Goal: Find specific page/section: Find specific page/section

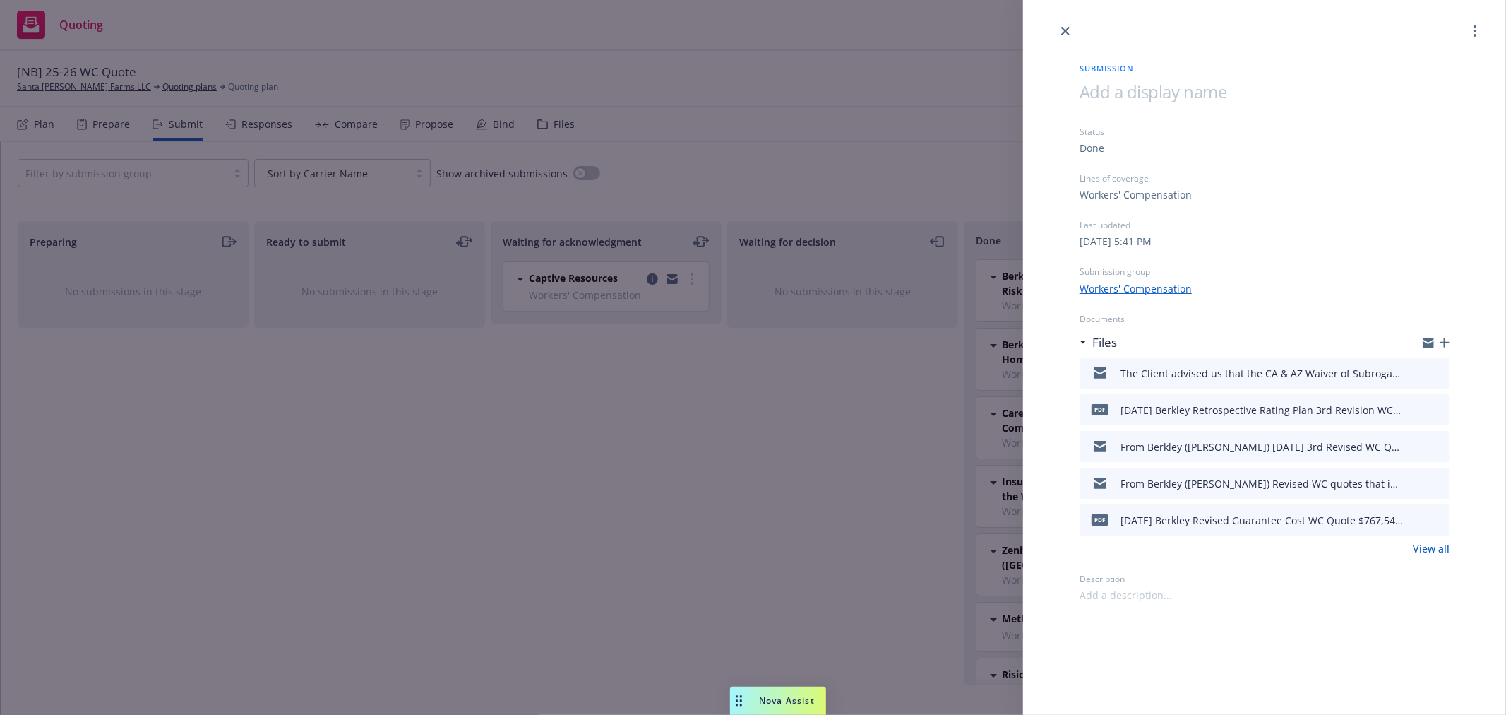
drag, startPoint x: 1067, startPoint y: 30, endPoint x: 1084, endPoint y: 141, distance: 112.2
click at [1067, 30] on icon "close" at bounding box center [1065, 31] width 8 height 8
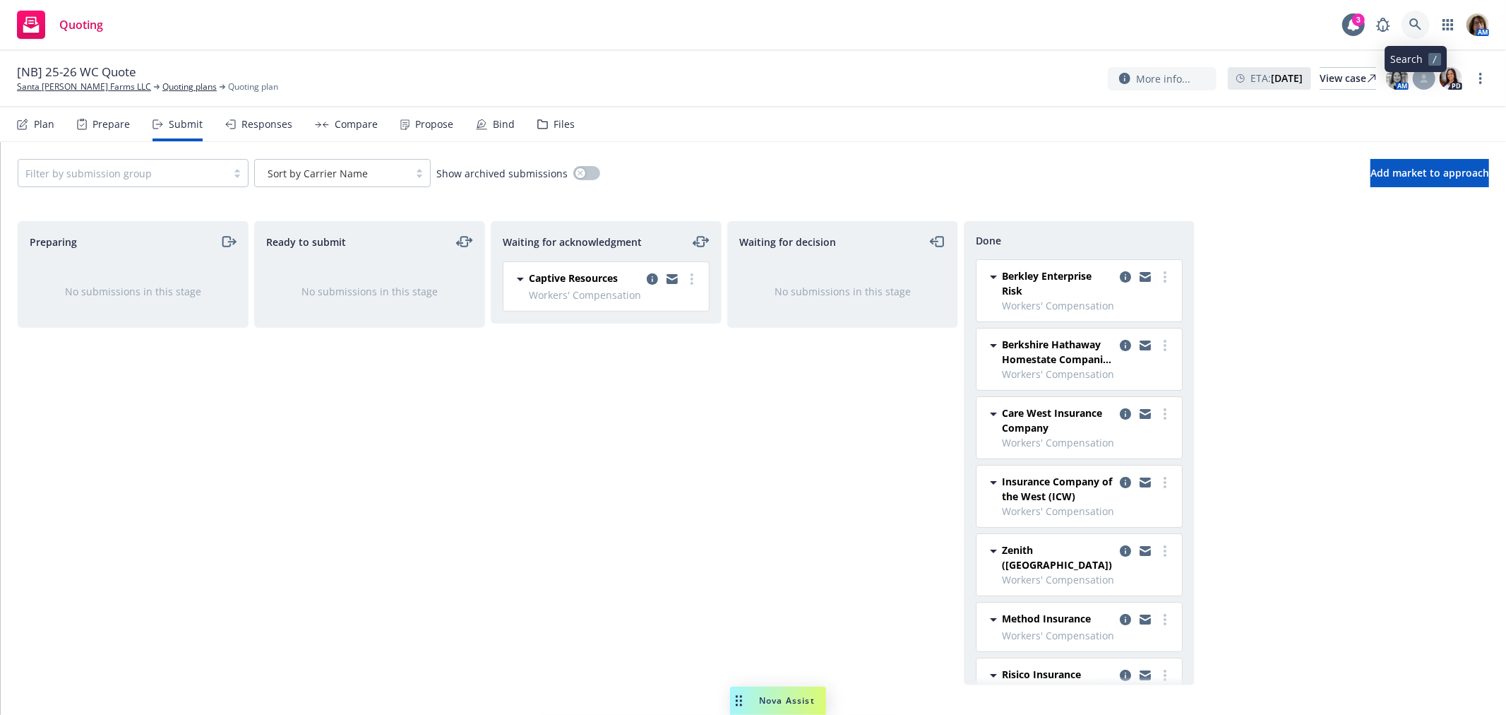
click at [1415, 25] on icon at bounding box center [1416, 24] width 13 height 13
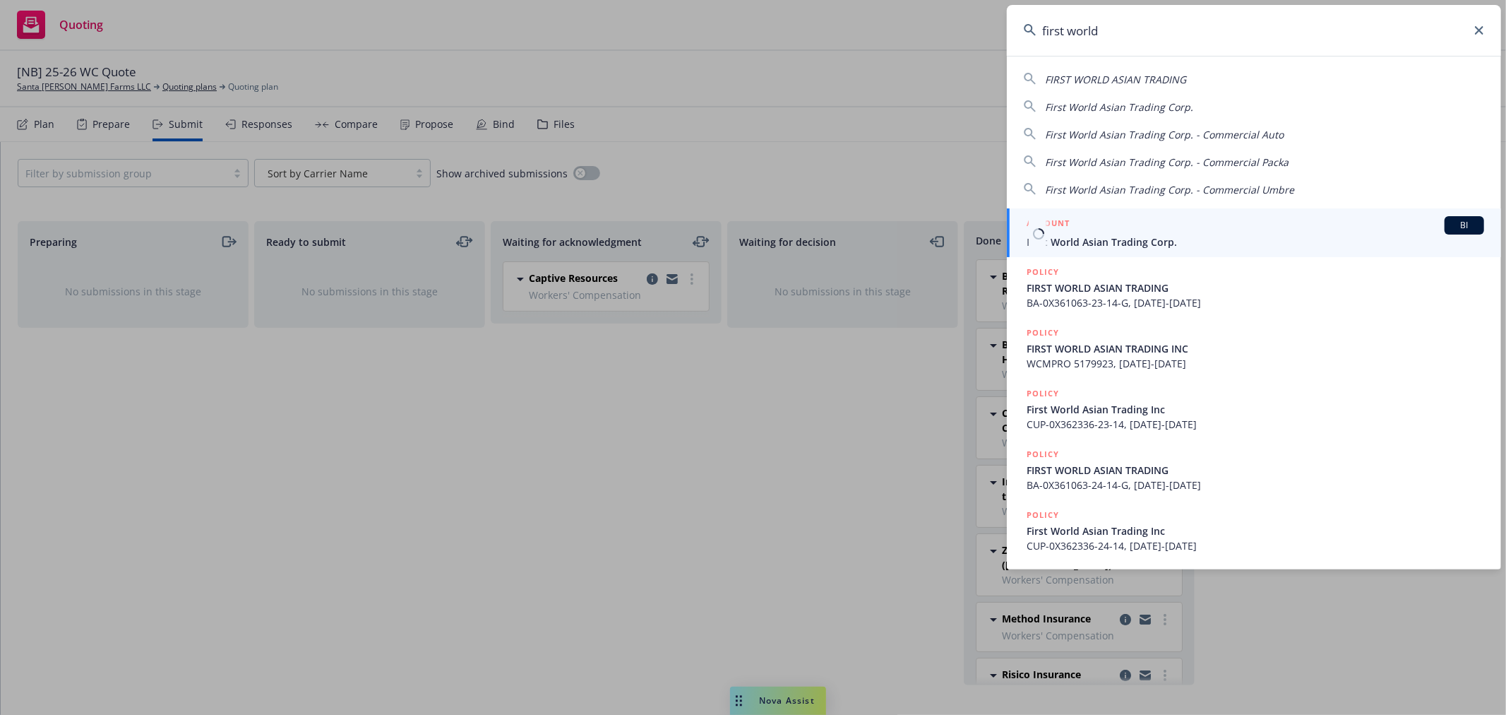
type input "first world"
click at [1076, 237] on span "First World Asian Trading Corp." at bounding box center [1256, 241] width 458 height 15
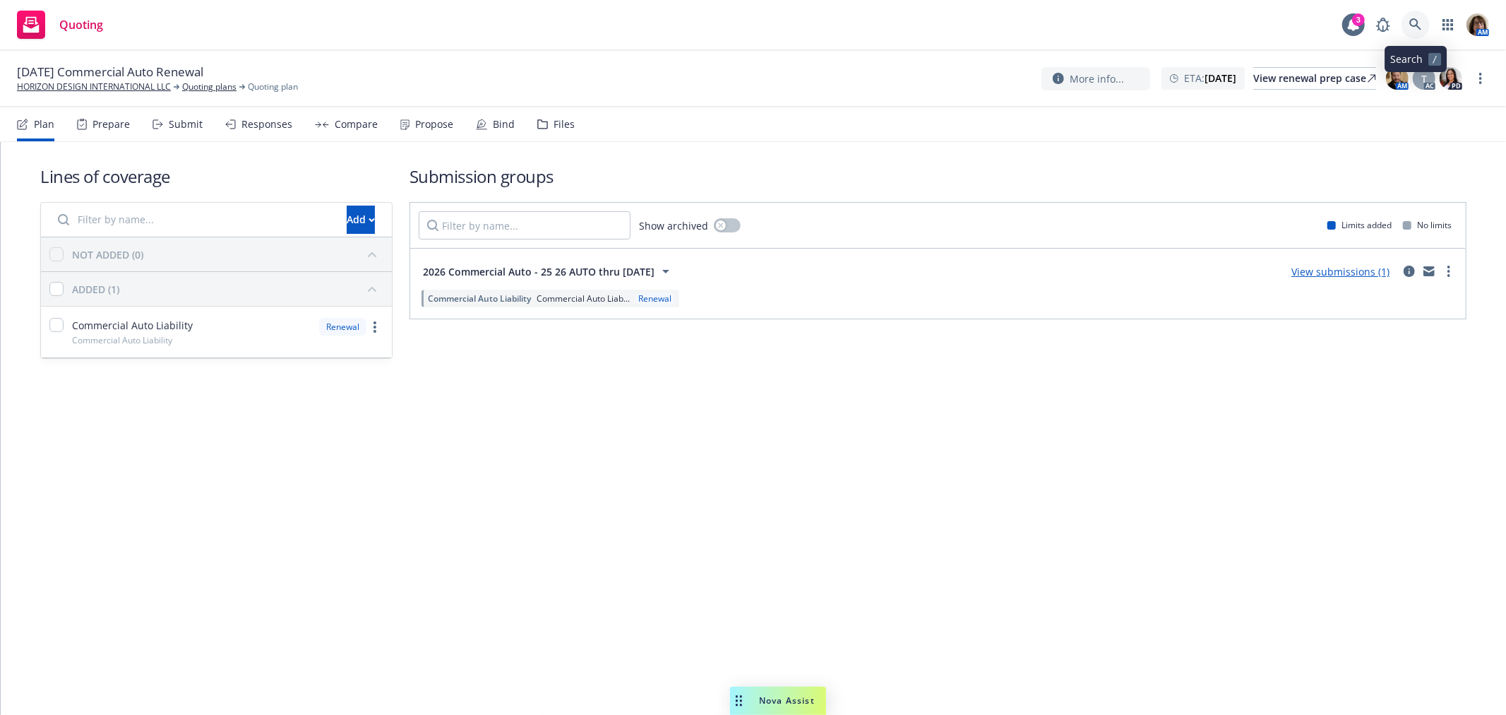
click at [1413, 18] on icon at bounding box center [1416, 24] width 13 height 13
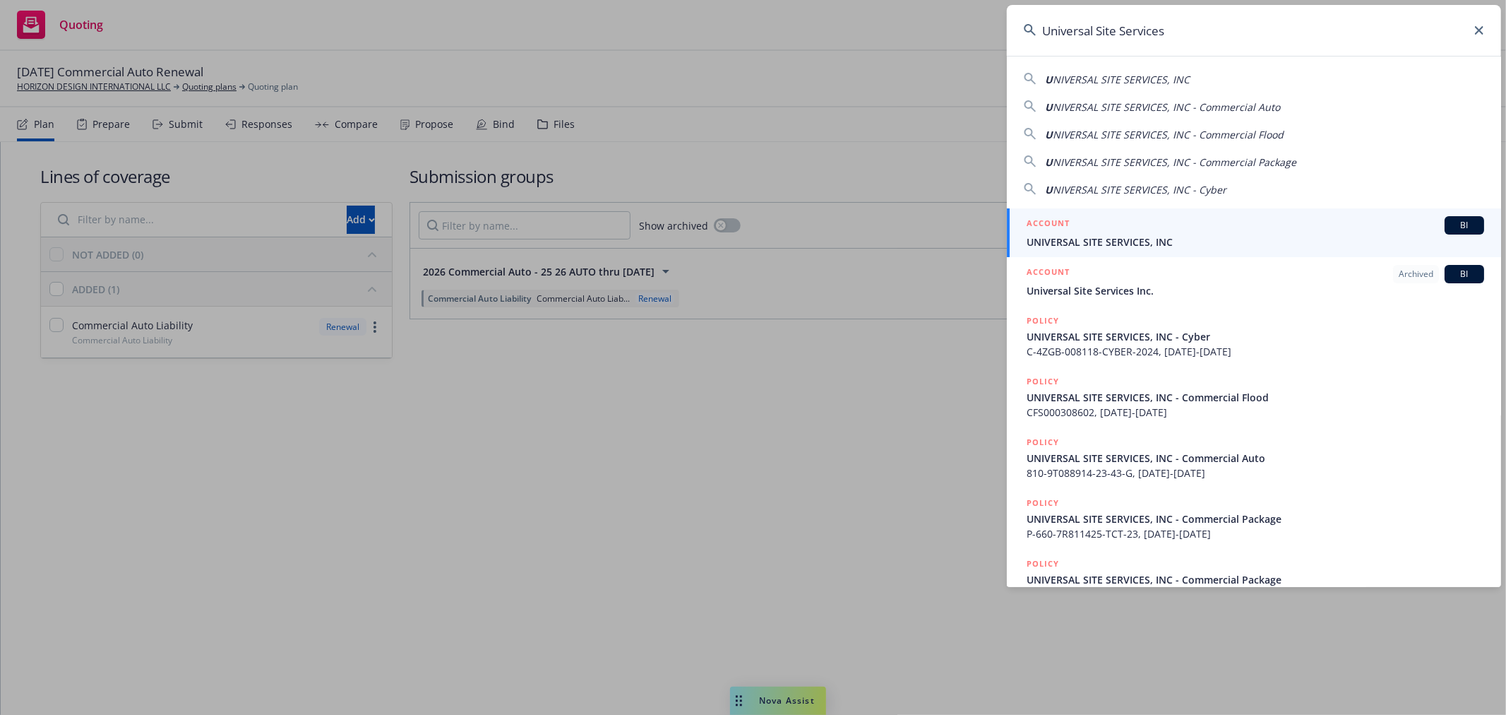
type input "Universal Site Services"
click at [1099, 232] on div "ACCOUNT BI" at bounding box center [1256, 225] width 458 height 18
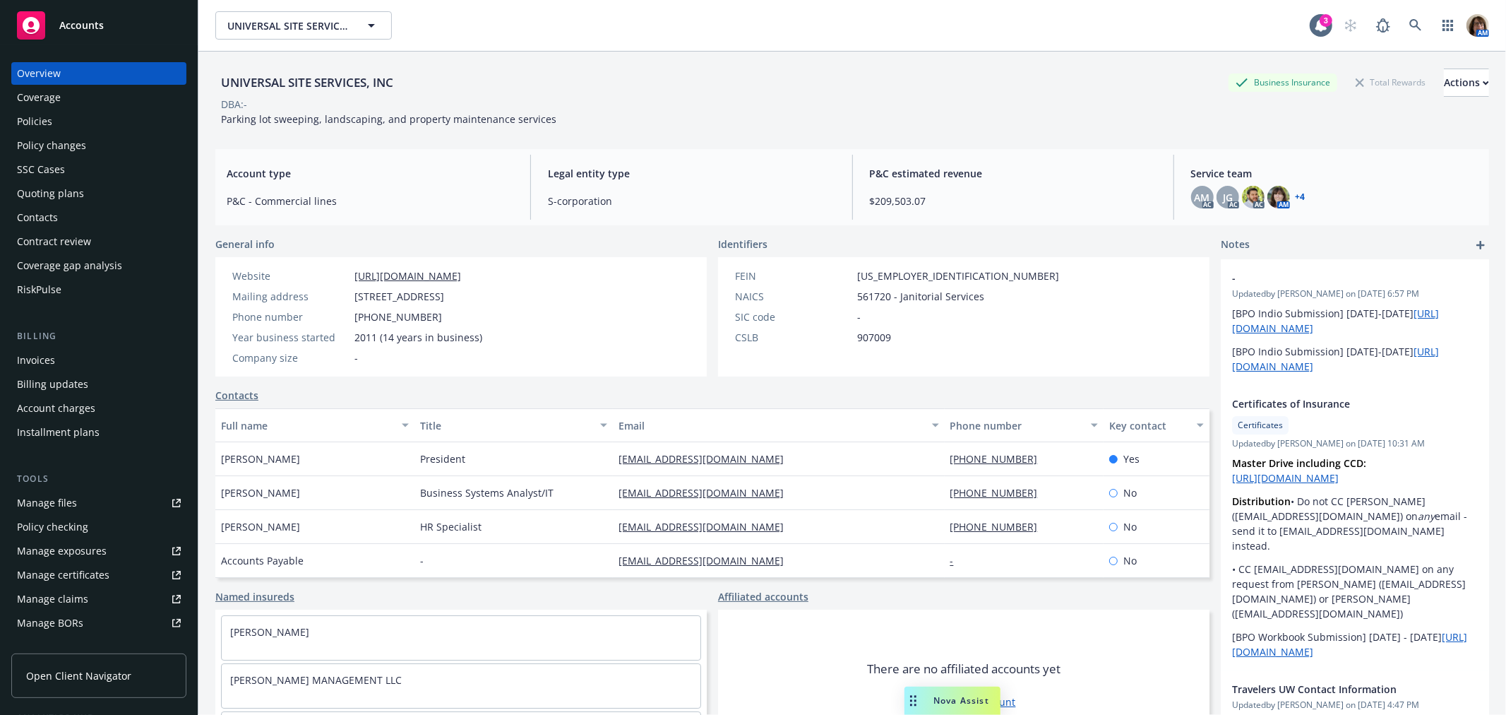
click at [48, 194] on div "Quoting plans" at bounding box center [50, 193] width 67 height 23
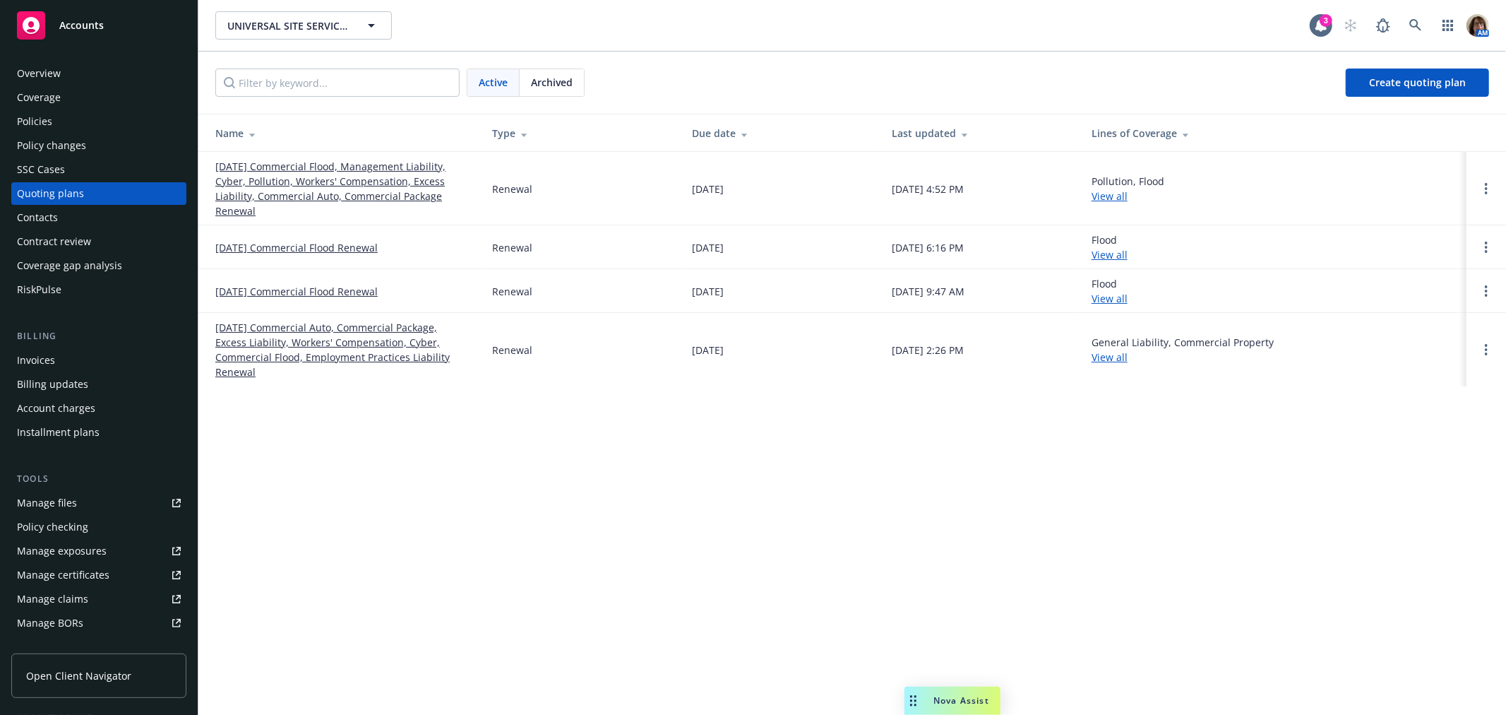
click at [316, 174] on link "[DATE] Commercial Flood, Management Liability, Cyber, Pollution, Workers' Compe…" at bounding box center [342, 188] width 254 height 59
